Goal: Check status: Check status

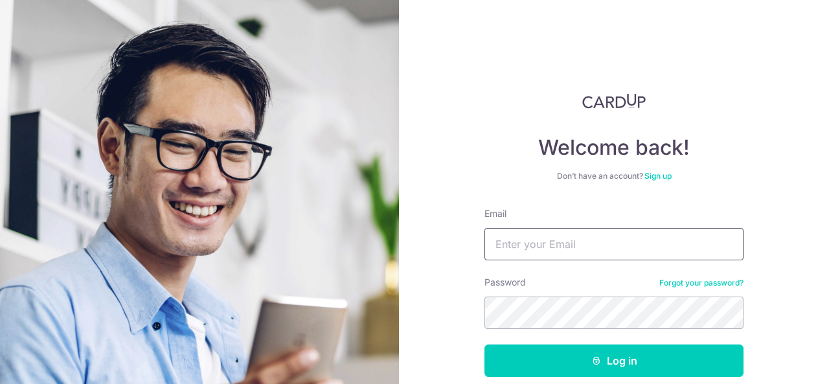
click at [570, 244] on input "Email" at bounding box center [613, 244] width 259 height 32
type input "charliel3ong@gmail.com"
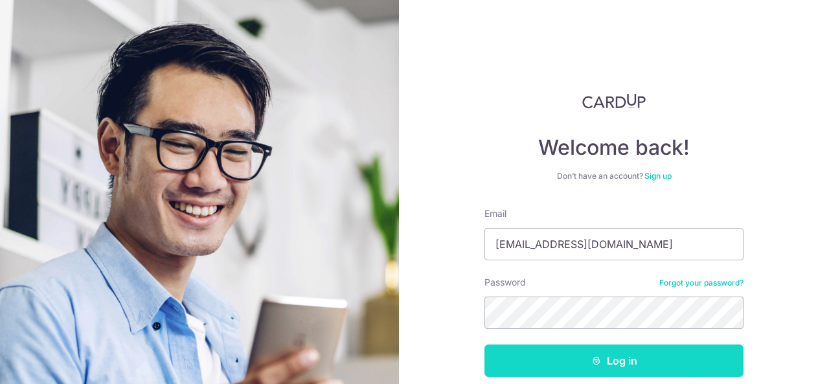
click at [567, 368] on button "Log in" at bounding box center [613, 360] width 259 height 32
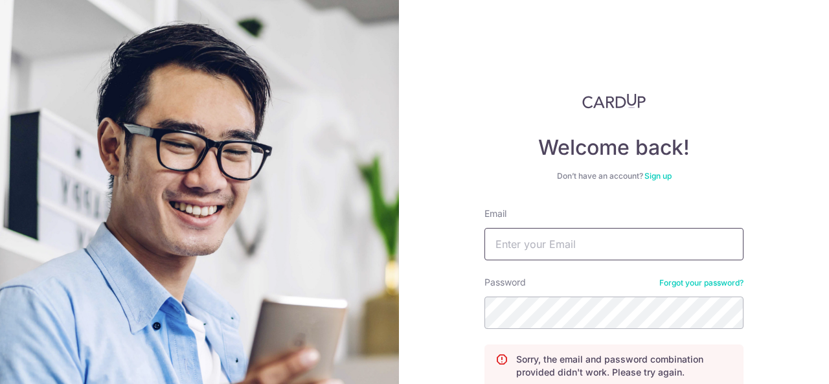
click at [551, 245] on input "Email" at bounding box center [613, 244] width 259 height 32
type input "charliel3ong@gmail.com"
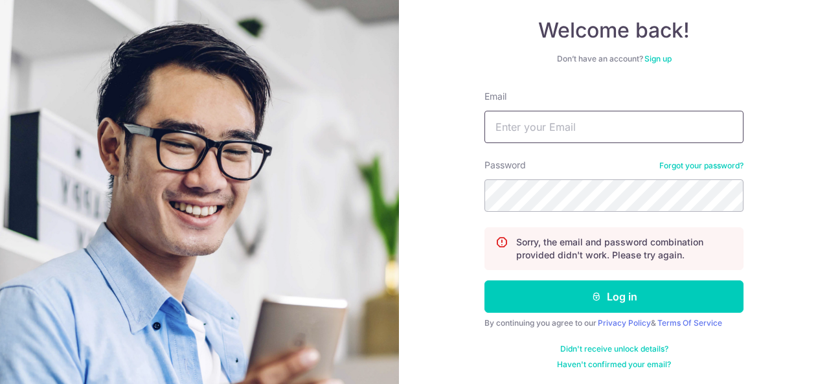
click at [538, 124] on input "Email" at bounding box center [613, 127] width 259 height 32
type input "zxleong77@gmail.com"
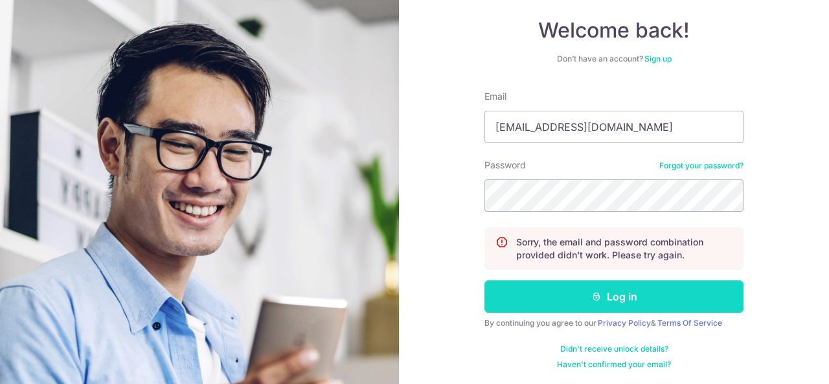
click at [591, 300] on icon "submit" at bounding box center [596, 296] width 10 height 10
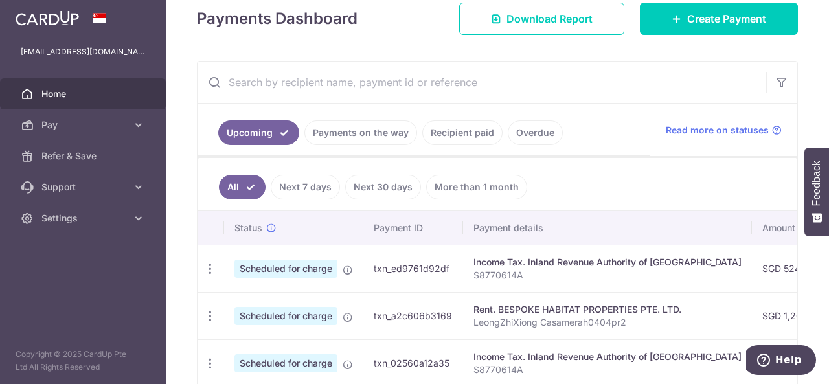
scroll to position [248, 0]
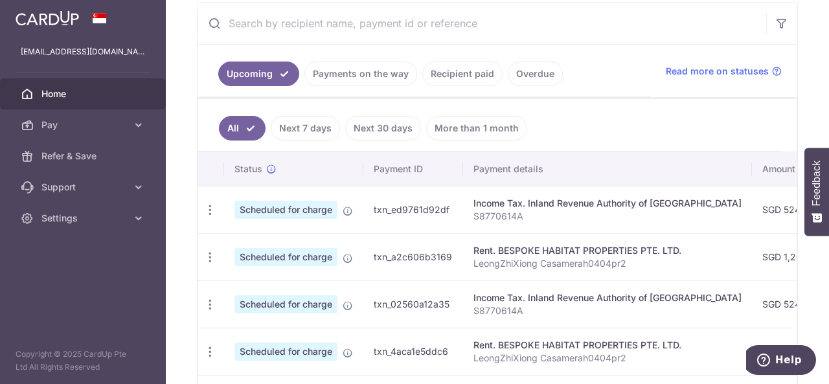
click at [376, 74] on link "Payments on the way" at bounding box center [360, 73] width 113 height 25
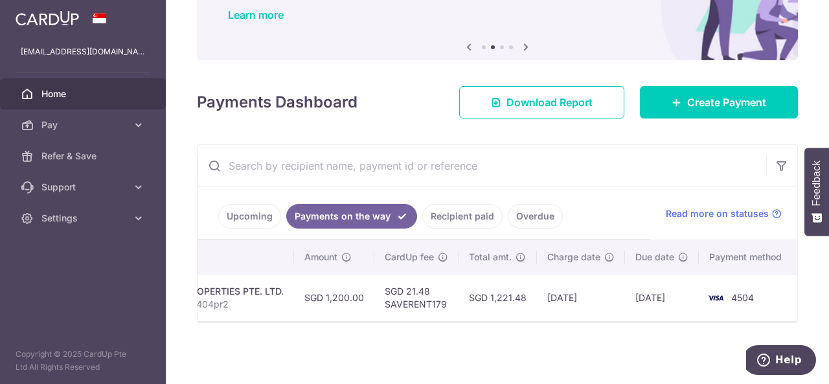
scroll to position [0, 0]
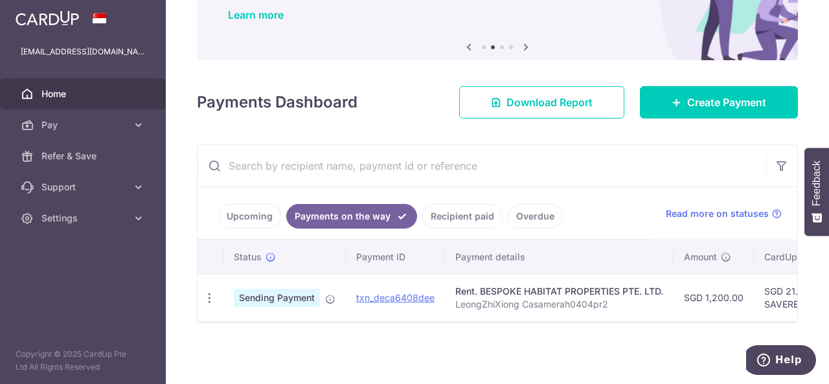
click at [513, 211] on link "Overdue" at bounding box center [535, 216] width 55 height 25
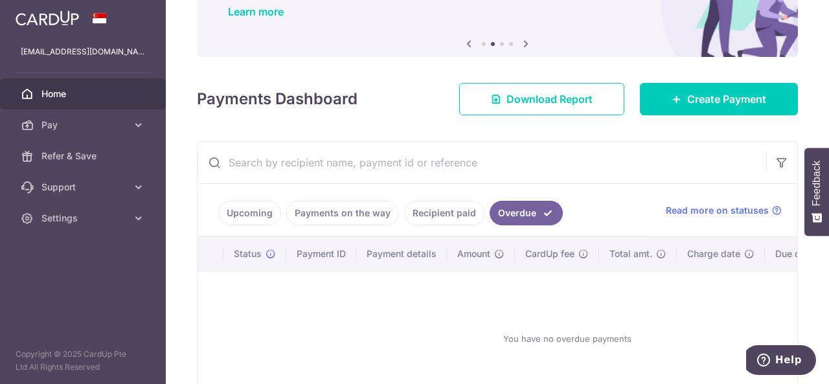
click at [438, 211] on link "Recipient paid" at bounding box center [444, 213] width 80 height 25
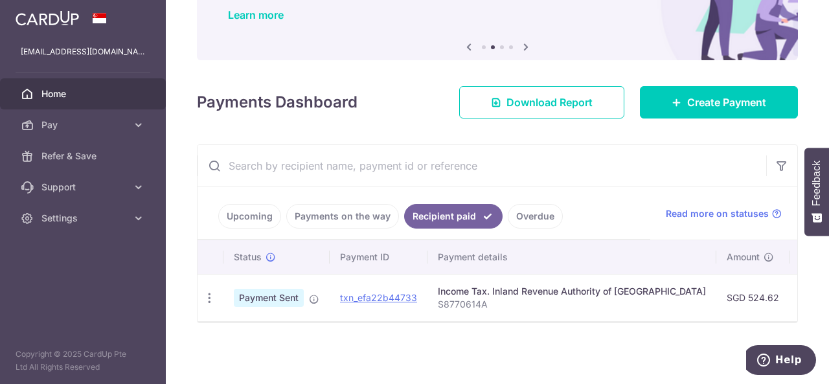
click at [366, 210] on link "Payments on the way" at bounding box center [342, 216] width 113 height 25
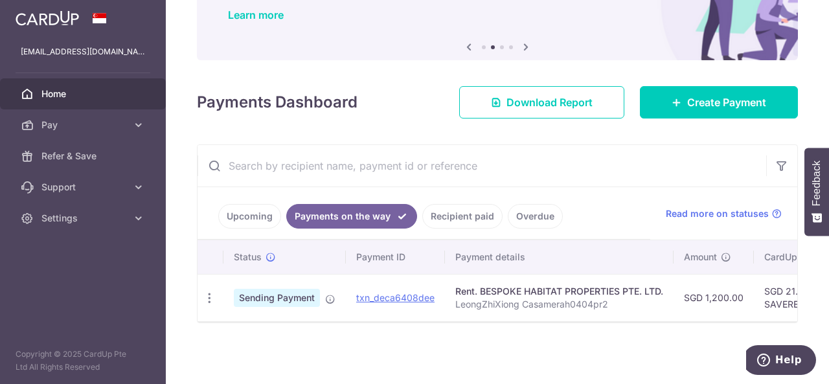
click at [441, 204] on link "Recipient paid" at bounding box center [462, 216] width 80 height 25
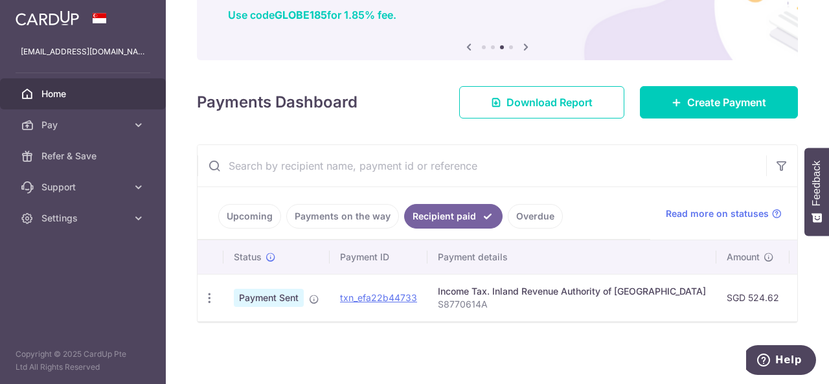
click at [375, 210] on link "Payments on the way" at bounding box center [342, 216] width 113 height 25
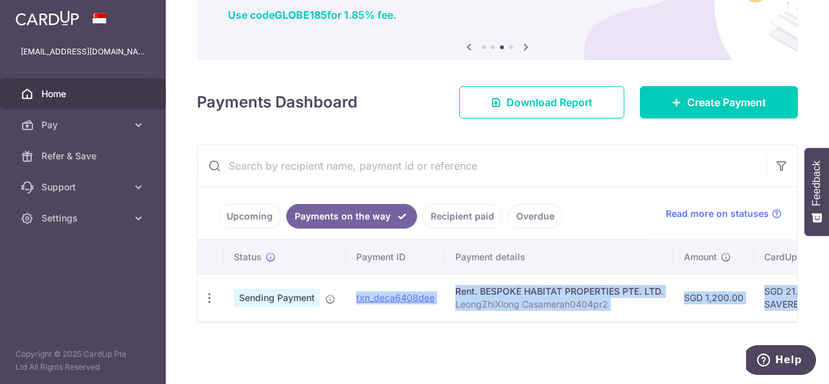
drag, startPoint x: 331, startPoint y: 293, endPoint x: 341, endPoint y: 341, distance: 48.9
click at [374, 381] on div "× Pause Schedule Pause all future payments in this series Pause just this one p…" at bounding box center [497, 192] width 663 height 384
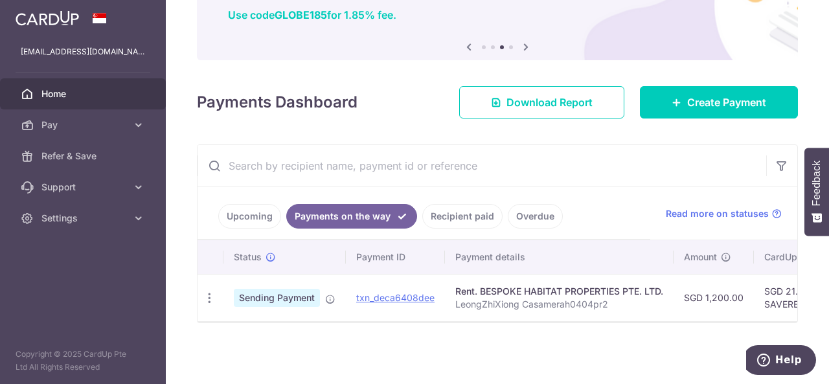
click at [254, 206] on link "Upcoming" at bounding box center [249, 216] width 63 height 25
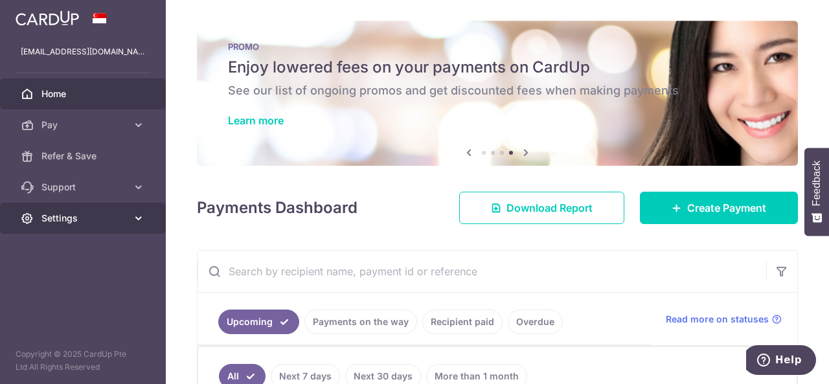
click at [131, 225] on link "Settings" at bounding box center [83, 218] width 166 height 31
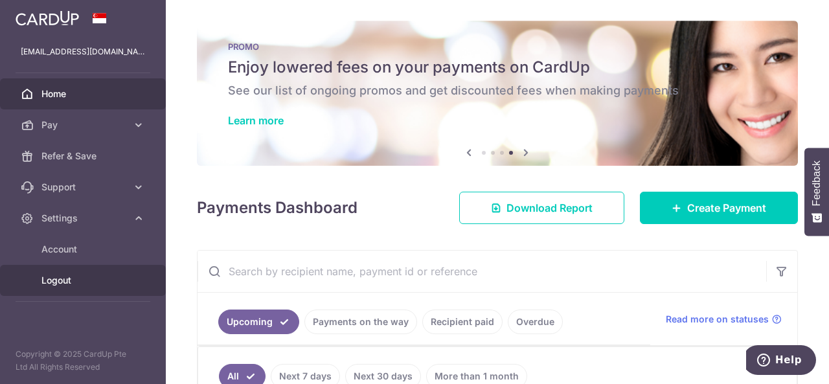
click at [83, 284] on span "Logout" at bounding box center [83, 280] width 85 height 13
